Goal: Task Accomplishment & Management: Manage account settings

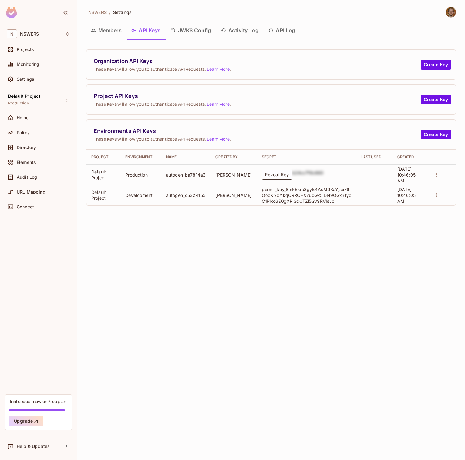
click at [202, 251] on div "NSWERS / Settings Members API Keys JWKS Config Activity Log API Log Organizatio…" at bounding box center [270, 230] width 387 height 460
drag, startPoint x: 194, startPoint y: 280, endPoint x: 190, endPoint y: 274, distance: 7.5
click at [194, 279] on div "NSWERS / Settings Members API Keys JWKS Config Activity Log API Log Organizatio…" at bounding box center [270, 230] width 387 height 460
click at [25, 132] on span "Policy" at bounding box center [23, 132] width 13 height 5
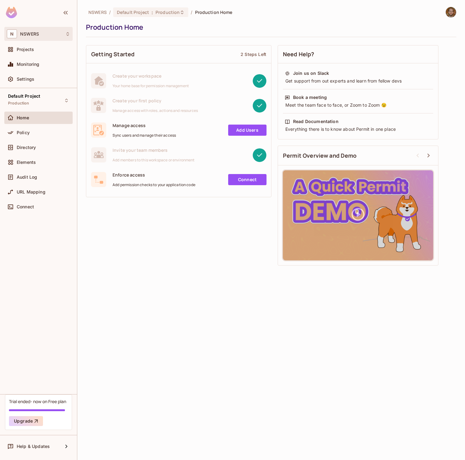
click at [44, 34] on div "N NSWERS" at bounding box center [38, 33] width 63 height 9
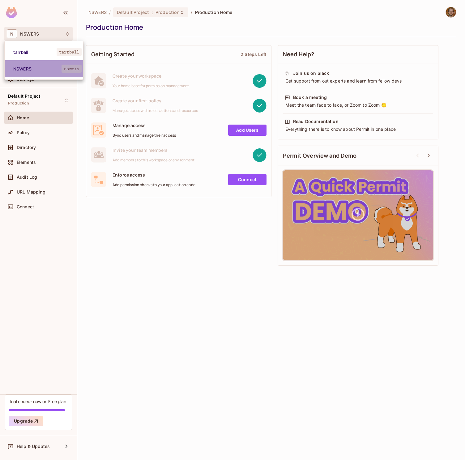
click at [28, 67] on span "NSWERS" at bounding box center [37, 69] width 48 height 6
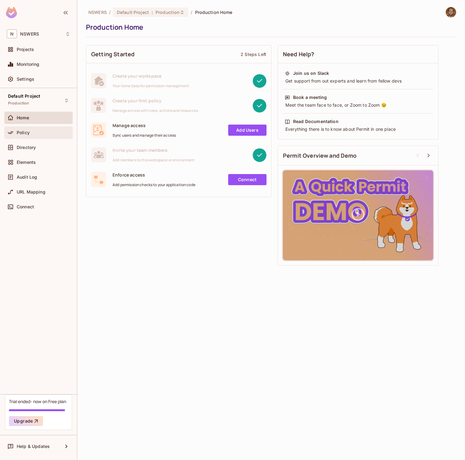
click at [27, 133] on span "Policy" at bounding box center [23, 132] width 13 height 5
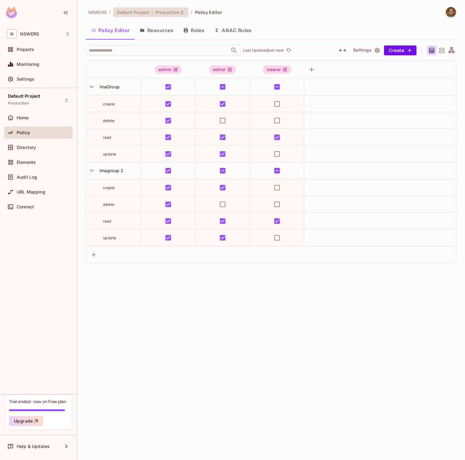
click at [174, 12] on span "Production" at bounding box center [167, 12] width 24 height 6
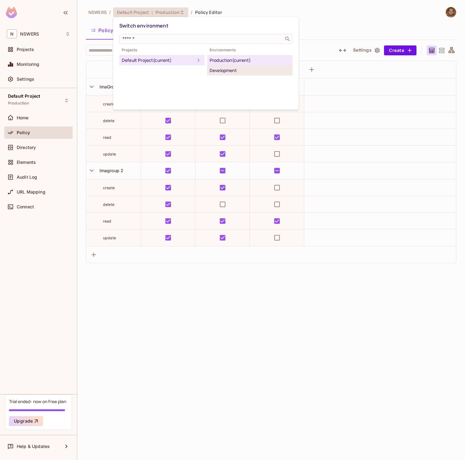
click at [231, 70] on div "Development" at bounding box center [249, 70] width 80 height 7
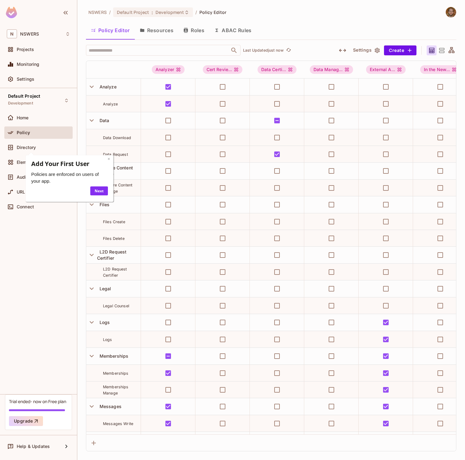
click at [108, 160] on link "×" at bounding box center [109, 159] width 2 height 6
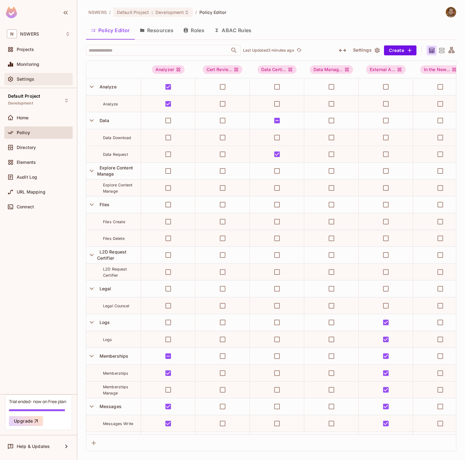
click at [34, 78] on div "Settings" at bounding box center [43, 79] width 53 height 5
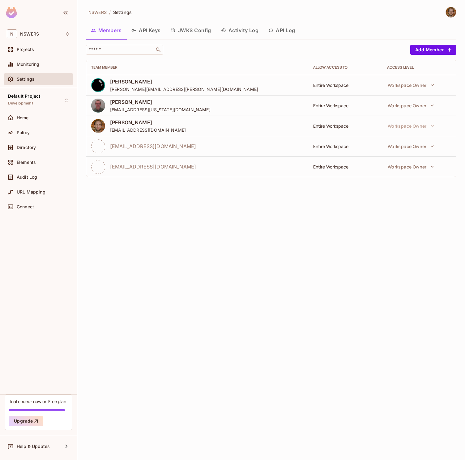
click at [148, 31] on button "API Keys" at bounding box center [145, 30] width 39 height 15
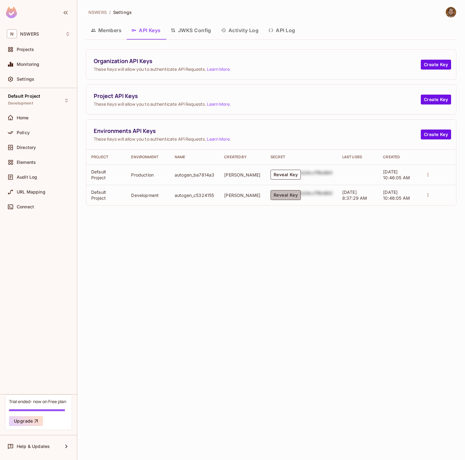
click at [277, 197] on button "Reveal Key" at bounding box center [285, 195] width 30 height 10
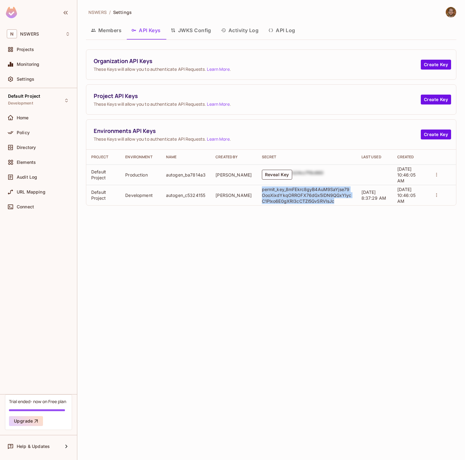
drag, startPoint x: 254, startPoint y: 190, endPoint x: 324, endPoint y: 198, distance: 71.2
click at [324, 198] on p "permit_key_8mFEkrc8gyB4AuM9SaYjse79OooXixdYkqORROFX76dGx5lDN9QGxYlycC1Plxo6E0gX…" at bounding box center [307, 195] width 90 height 18
copy p "permit_key_8mFEkrc8gyB4AuM9SaYjse79OooXixdYkqORROFX76dGx5lDN9QGxYlycC1Plxo6E0gX…"
click at [35, 178] on span "Audit Log" at bounding box center [27, 177] width 20 height 5
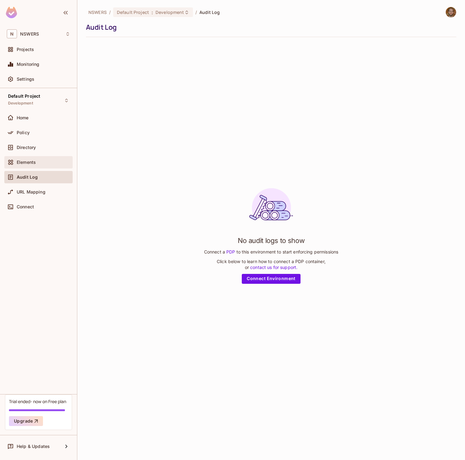
click at [35, 162] on span "Elements" at bounding box center [26, 162] width 19 height 5
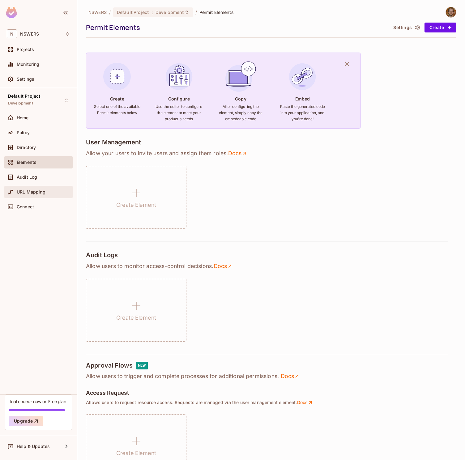
click at [27, 191] on span "URL Mapping" at bounding box center [31, 191] width 29 height 5
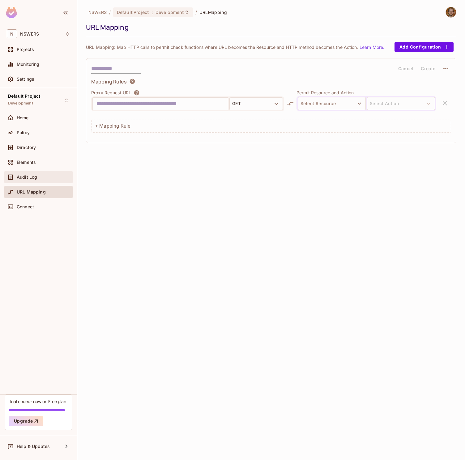
click at [32, 176] on span "Audit Log" at bounding box center [27, 177] width 20 height 5
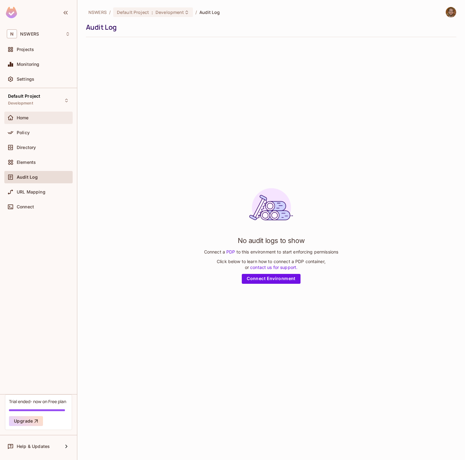
click at [35, 121] on div "Home" at bounding box center [38, 117] width 63 height 7
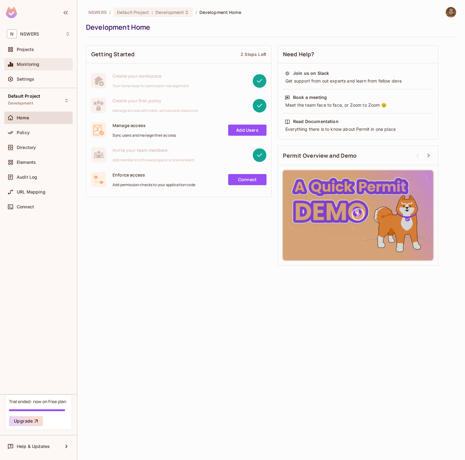
click at [31, 67] on span "Monitoring" at bounding box center [28, 64] width 23 height 5
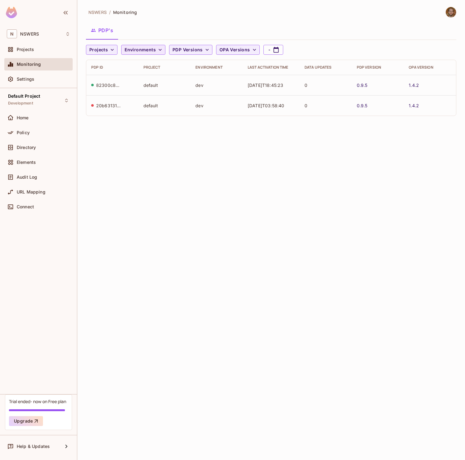
click at [159, 50] on icon "button" at bounding box center [160, 50] width 3 height 2
click at [156, 50] on div at bounding box center [232, 230] width 465 height 460
click at [106, 82] on div "82300c89-e02a-4cca-b0db-60eda6967d96" at bounding box center [108, 85] width 25 height 6
click at [267, 84] on td "[DATE]T18:45:23" at bounding box center [271, 85] width 57 height 20
drag, startPoint x: 232, startPoint y: 144, endPoint x: 172, endPoint y: 80, distance: 87.0
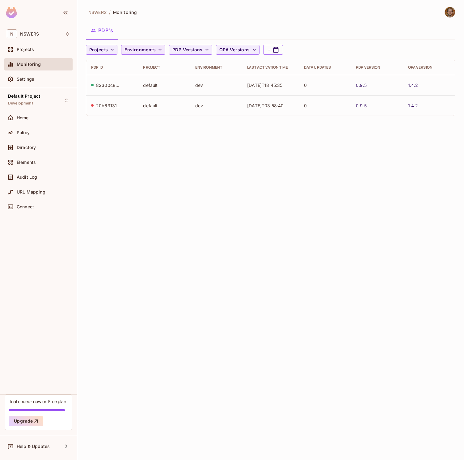
click at [232, 143] on div "NSWERS / Monitoring PDP's Projects Environments PDP Versions OPA Versions - PDP…" at bounding box center [270, 230] width 387 height 460
click at [151, 50] on span "Environments" at bounding box center [140, 50] width 31 height 8
click at [151, 50] on div at bounding box center [232, 230] width 464 height 460
click at [193, 50] on span "PDP Versions" at bounding box center [187, 50] width 30 height 8
click at [193, 50] on div at bounding box center [232, 230] width 464 height 460
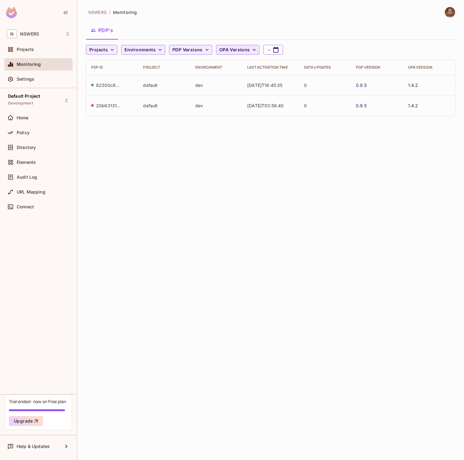
click at [231, 50] on span "OPA Versions" at bounding box center [234, 50] width 31 height 8
click at [231, 50] on div at bounding box center [232, 230] width 464 height 460
click at [103, 48] on span "Projects" at bounding box center [98, 50] width 19 height 8
click at [103, 48] on div at bounding box center [232, 230] width 464 height 460
click at [148, 51] on span "Environments" at bounding box center [140, 50] width 31 height 8
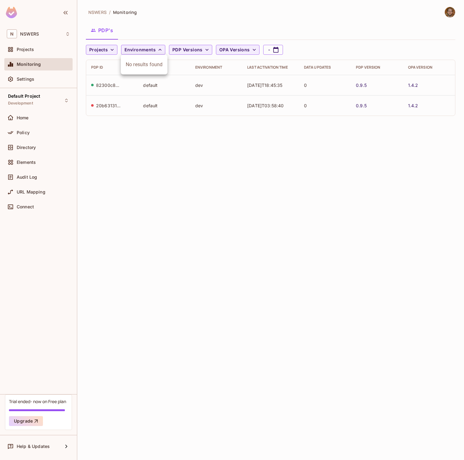
click at [143, 64] on div "No results found" at bounding box center [144, 64] width 47 height 15
drag, startPoint x: 143, startPoint y: 136, endPoint x: 132, endPoint y: 140, distance: 11.9
click at [143, 136] on div at bounding box center [232, 230] width 464 height 460
click at [53, 102] on div "Default Project Development" at bounding box center [38, 100] width 68 height 17
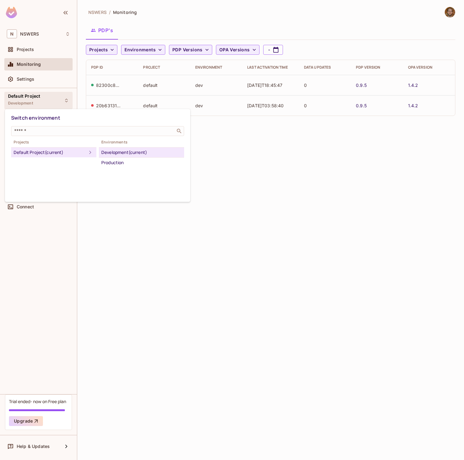
click at [127, 153] on div "Development (current)" at bounding box center [141, 152] width 80 height 7
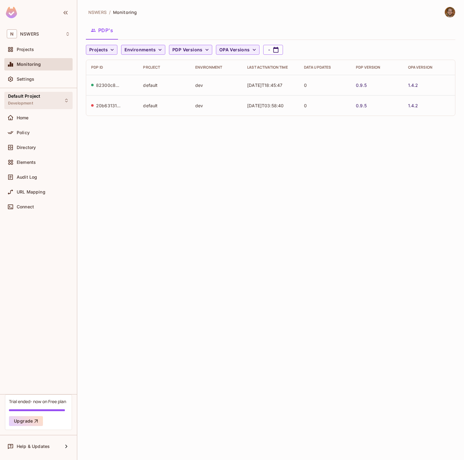
click at [54, 100] on div "Default Project Development" at bounding box center [38, 100] width 68 height 17
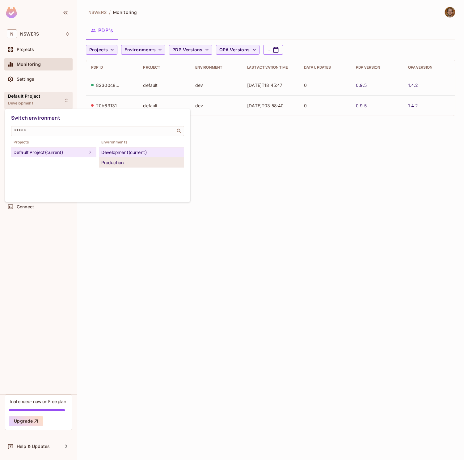
click at [119, 163] on div "Production" at bounding box center [141, 162] width 80 height 7
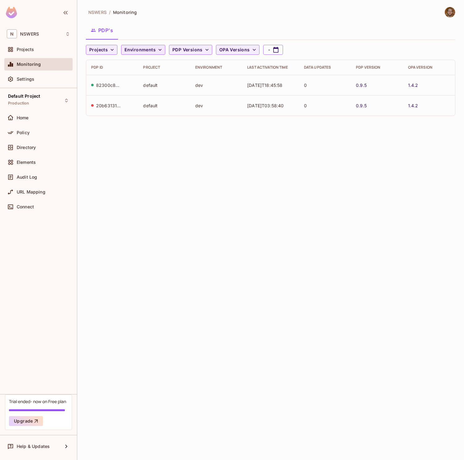
click at [148, 52] on span "Environments" at bounding box center [140, 50] width 31 height 8
click at [149, 49] on div at bounding box center [232, 230] width 464 height 460
click at [183, 125] on div "NSWERS / Monitoring PDP's Projects Environments PDP Versions OPA Versions - PDP…" at bounding box center [270, 230] width 387 height 460
click at [103, 85] on div "82300c89-e02a-4cca-b0db-60eda6967d96" at bounding box center [108, 85] width 25 height 6
click at [128, 86] on div "82300c89-e02a-4cca-b0db-60eda6967d96" at bounding box center [112, 85] width 42 height 6
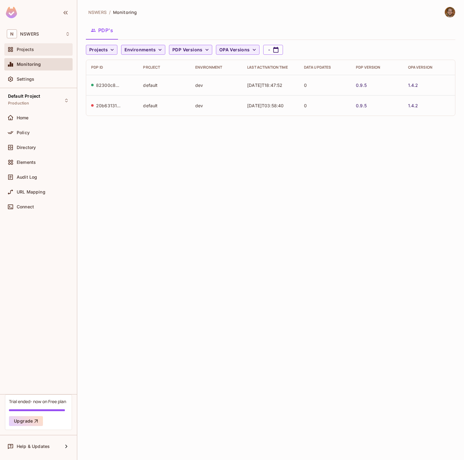
click at [29, 49] on span "Projects" at bounding box center [25, 49] width 17 height 5
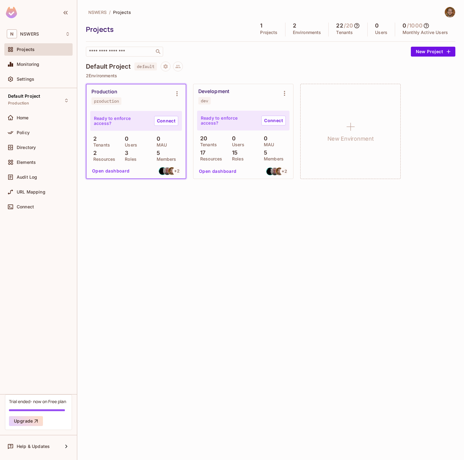
click at [214, 91] on div "Development" at bounding box center [213, 91] width 31 height 6
click at [210, 171] on button "Open dashboard" at bounding box center [218, 171] width 43 height 10
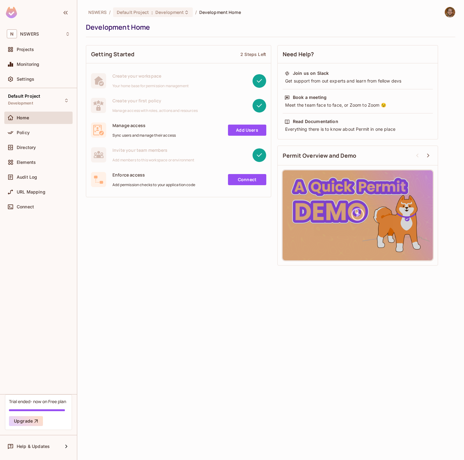
click at [239, 132] on link "Add Users" at bounding box center [247, 130] width 38 height 11
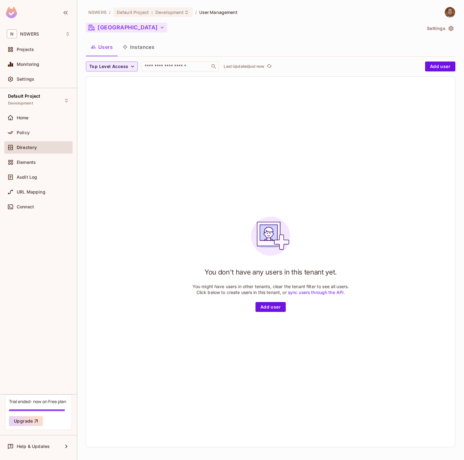
click at [167, 29] on button "[GEOGRAPHIC_DATA]" at bounding box center [126, 28] width 81 height 10
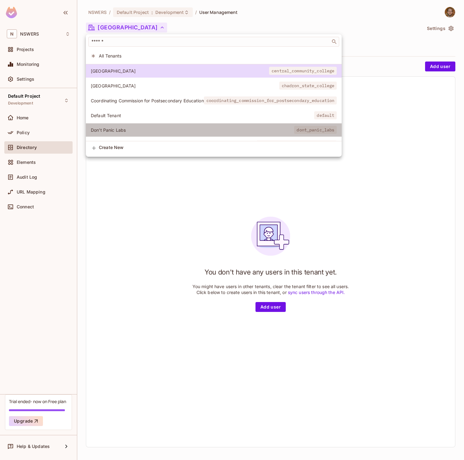
click at [145, 128] on span "Don't Panic Labs" at bounding box center [192, 130] width 203 height 6
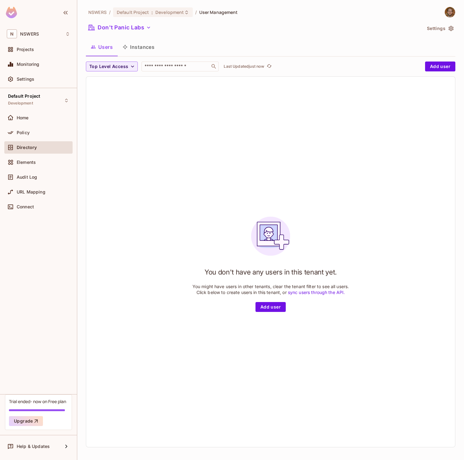
click at [168, 137] on div "You don't have any users in this tenant yet. You might have users in other tena…" at bounding box center [270, 262] width 369 height 370
click at [270, 309] on button "Add user" at bounding box center [271, 307] width 30 height 10
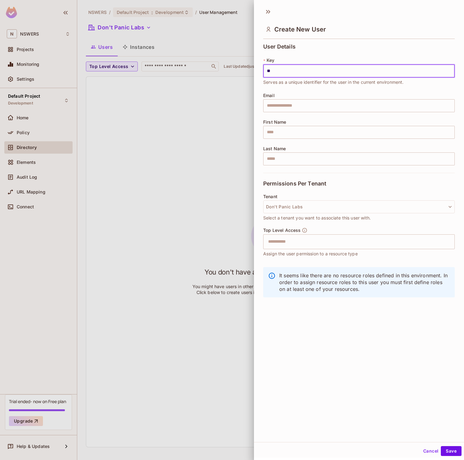
type input "**"
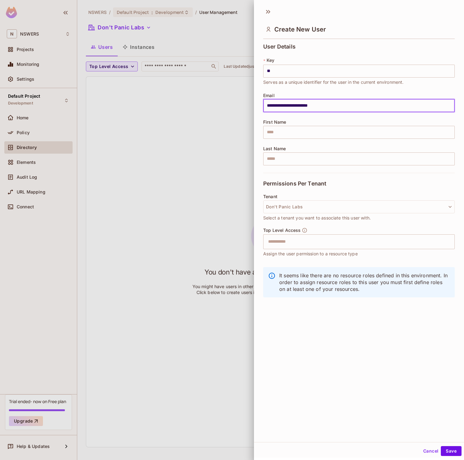
type input "**********"
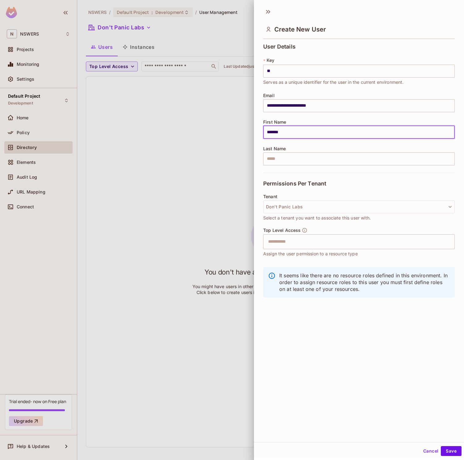
type input "*******"
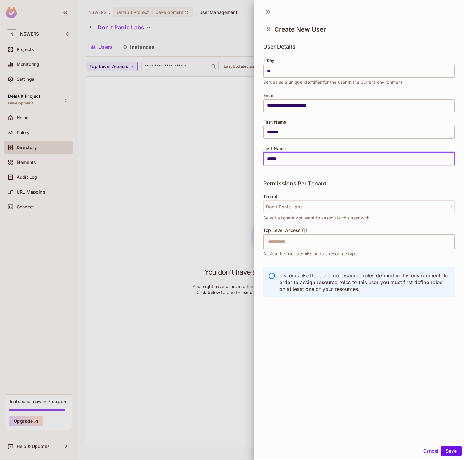
type input "******"
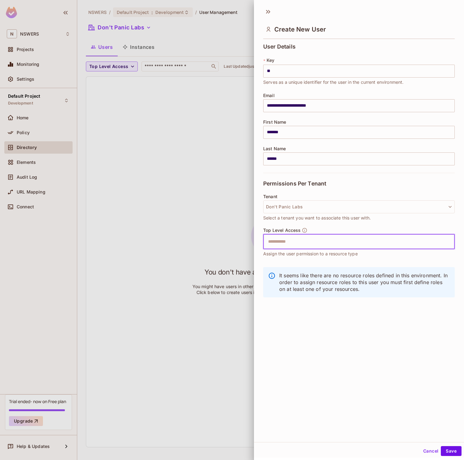
click at [303, 245] on input "text" at bounding box center [353, 241] width 178 height 12
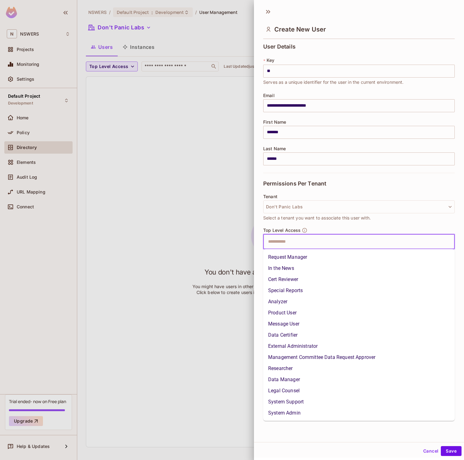
click at [302, 409] on li "System Admin" at bounding box center [359, 412] width 192 height 11
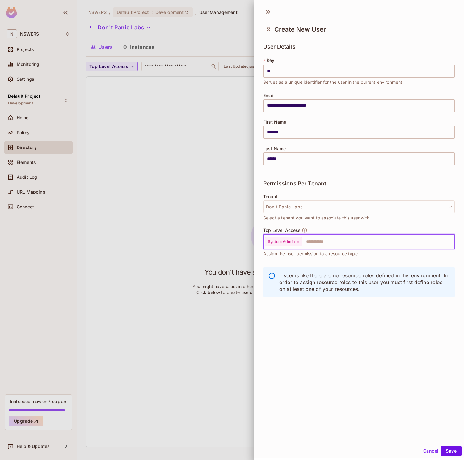
click at [306, 321] on div "**********" at bounding box center [359, 223] width 210 height 438
click at [455, 450] on button "Save" at bounding box center [451, 451] width 21 height 10
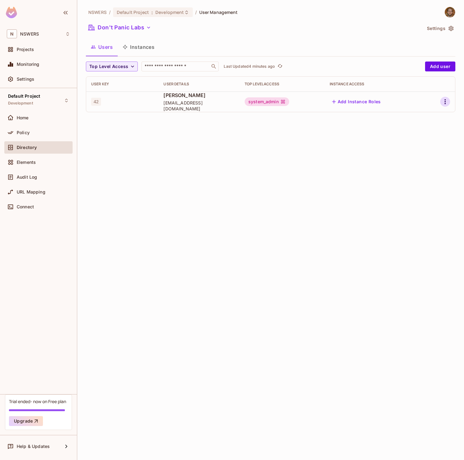
click at [447, 103] on icon "button" at bounding box center [445, 101] width 7 height 7
click at [287, 170] on div at bounding box center [232, 230] width 464 height 460
click at [448, 103] on icon "button" at bounding box center [445, 101] width 7 height 7
click at [421, 142] on div "Delete User" at bounding box center [420, 143] width 24 height 6
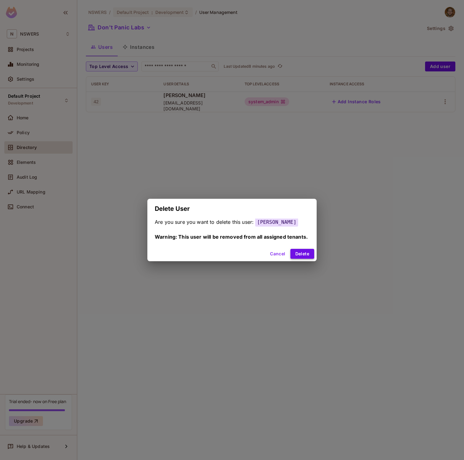
click at [301, 254] on button "Delete" at bounding box center [302, 254] width 24 height 10
